Goal: Find specific page/section: Find specific page/section

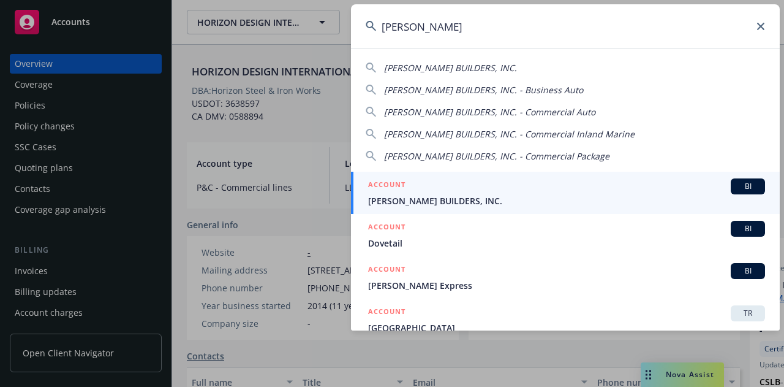
type input "[PERSON_NAME]"
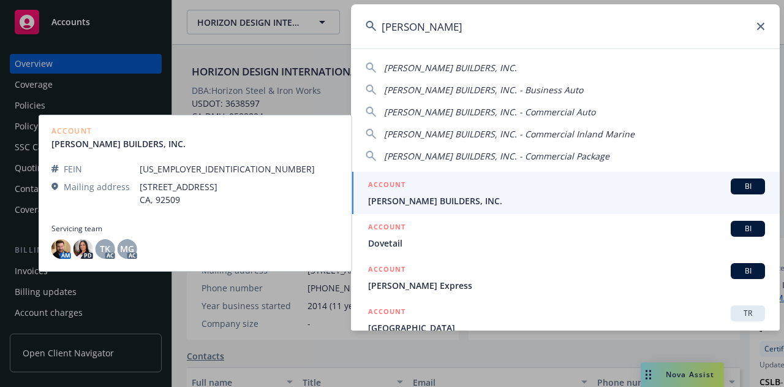
click at [496, 189] on div "ACCOUNT BI" at bounding box center [566, 186] width 397 height 16
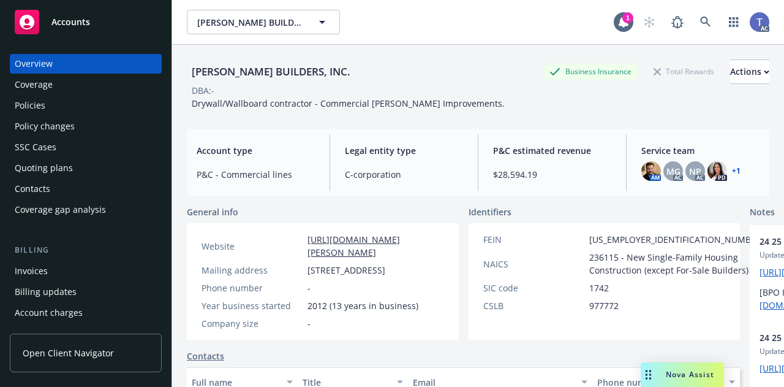
click at [61, 162] on div "Quoting plans" at bounding box center [44, 168] width 58 height 20
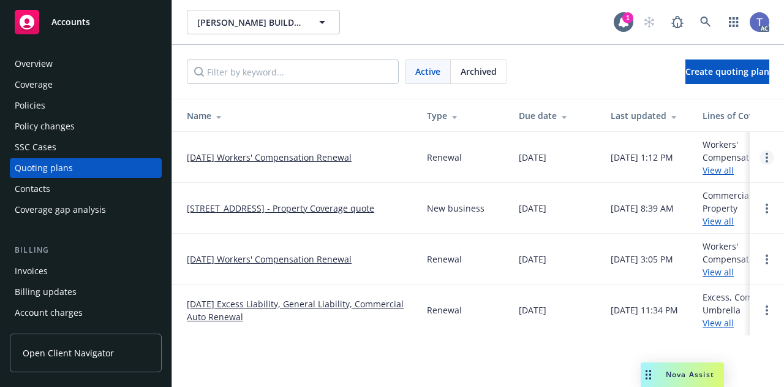
click at [765, 155] on link "Open options" at bounding box center [767, 157] width 15 height 15
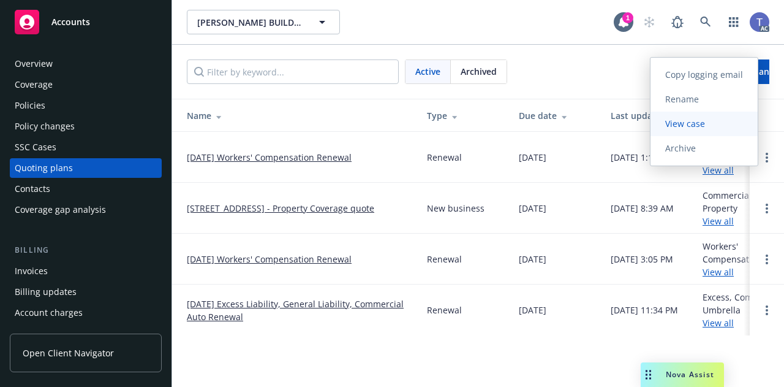
click at [686, 123] on span "View case" at bounding box center [685, 124] width 69 height 12
